Goal: Task Accomplishment & Management: Manage account settings

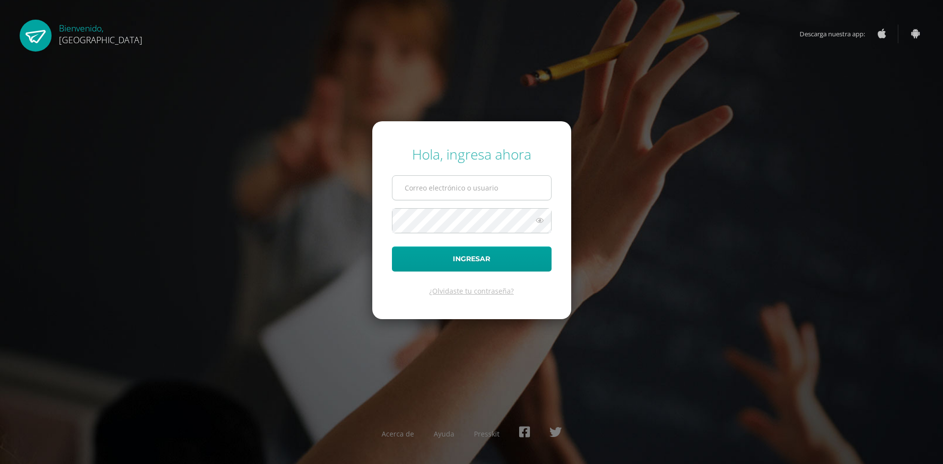
click at [437, 178] on input "text" at bounding box center [471, 188] width 159 height 24
type input "2023803@colegiobelga.edu.gt"
click at [392, 246] on button "Ingresar" at bounding box center [472, 258] width 160 height 25
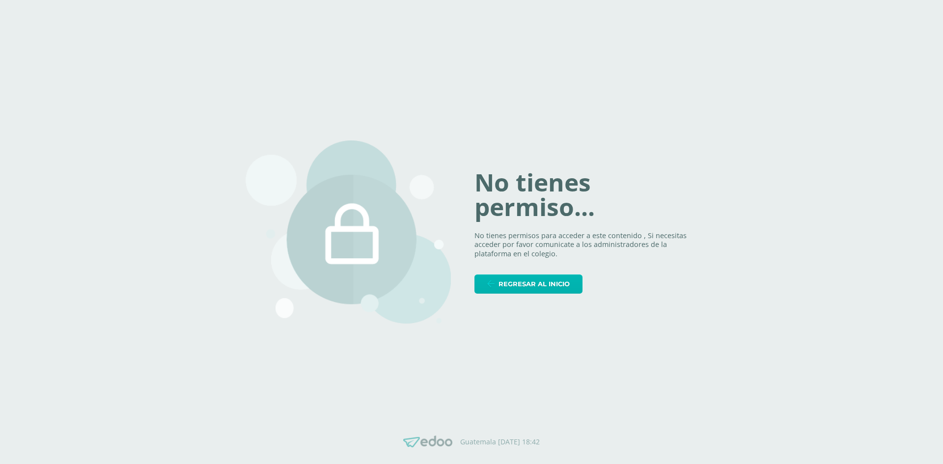
drag, startPoint x: 499, startPoint y: 281, endPoint x: 499, endPoint y: 275, distance: 5.4
click at [499, 281] on link "Regresar al inicio" at bounding box center [528, 283] width 108 height 19
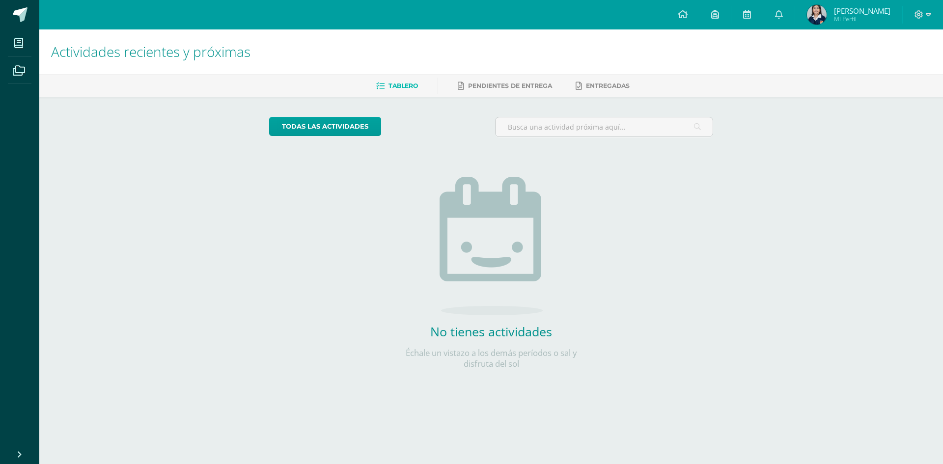
click at [928, 9] on div at bounding box center [922, 14] width 40 height 29
click at [915, 16] on div at bounding box center [922, 14] width 40 height 29
click at [915, 14] on icon at bounding box center [918, 14] width 9 height 9
click at [902, 71] on span "Cerrar sesión" at bounding box center [897, 66] width 44 height 9
